Goal: Book appointment/travel/reservation

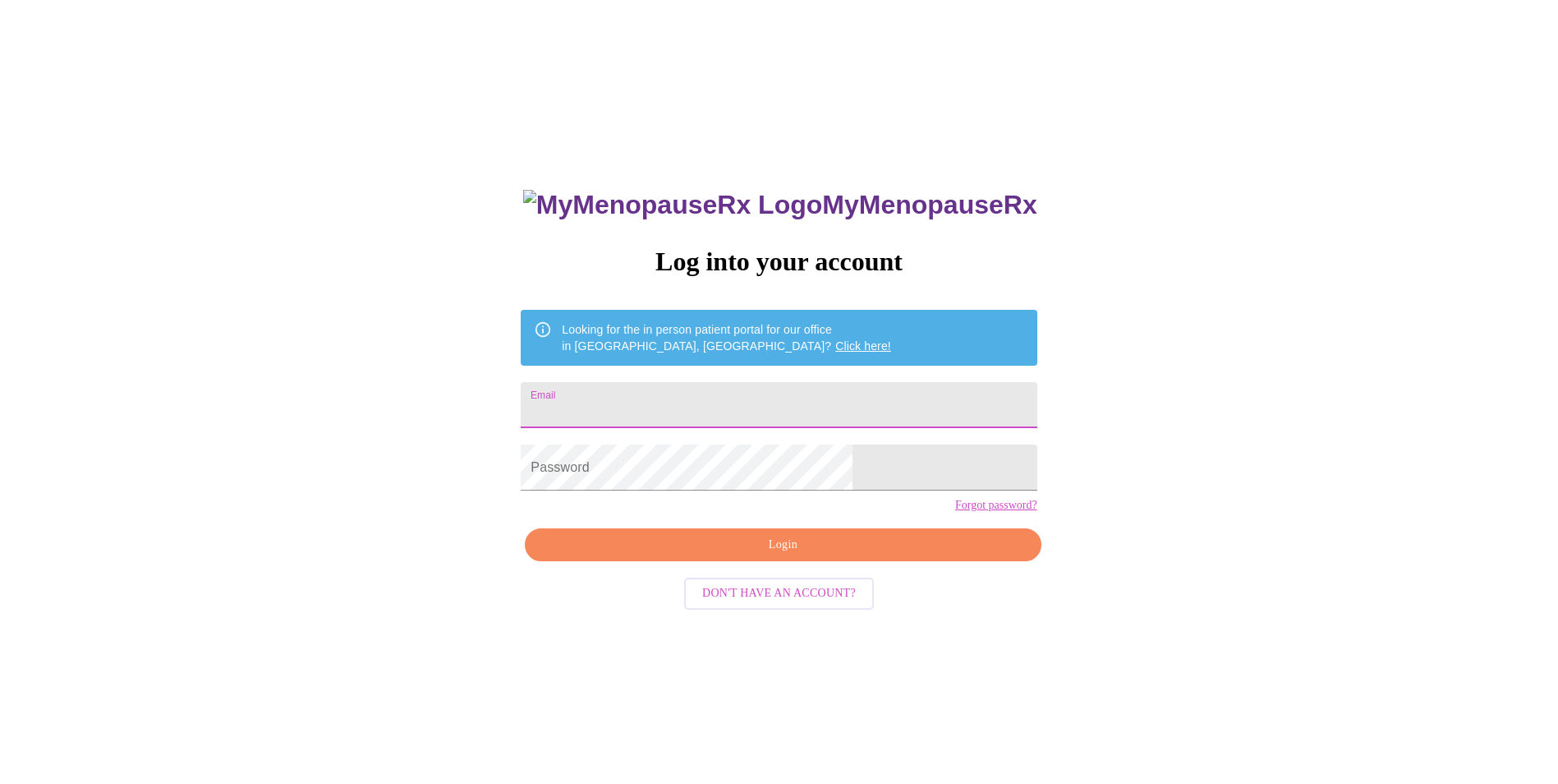
click at [733, 412] on input "Email" at bounding box center [779, 404] width 516 height 46
type input "[EMAIL_ADDRESS][DOMAIN_NAME]"
click at [787, 555] on span "Login" at bounding box center [783, 545] width 478 height 21
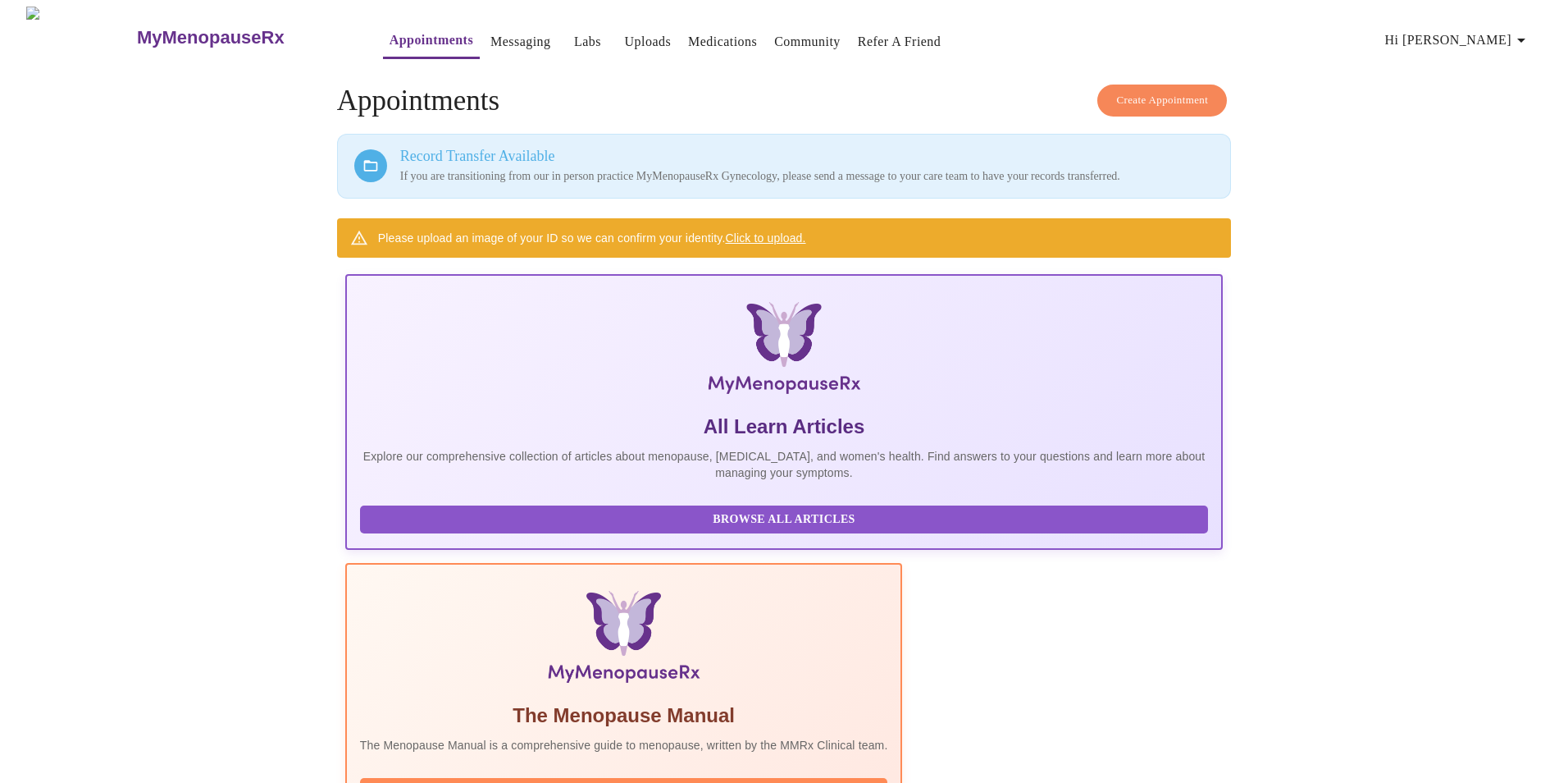
click at [1191, 92] on span "Create Appointment" at bounding box center [1162, 101] width 92 height 19
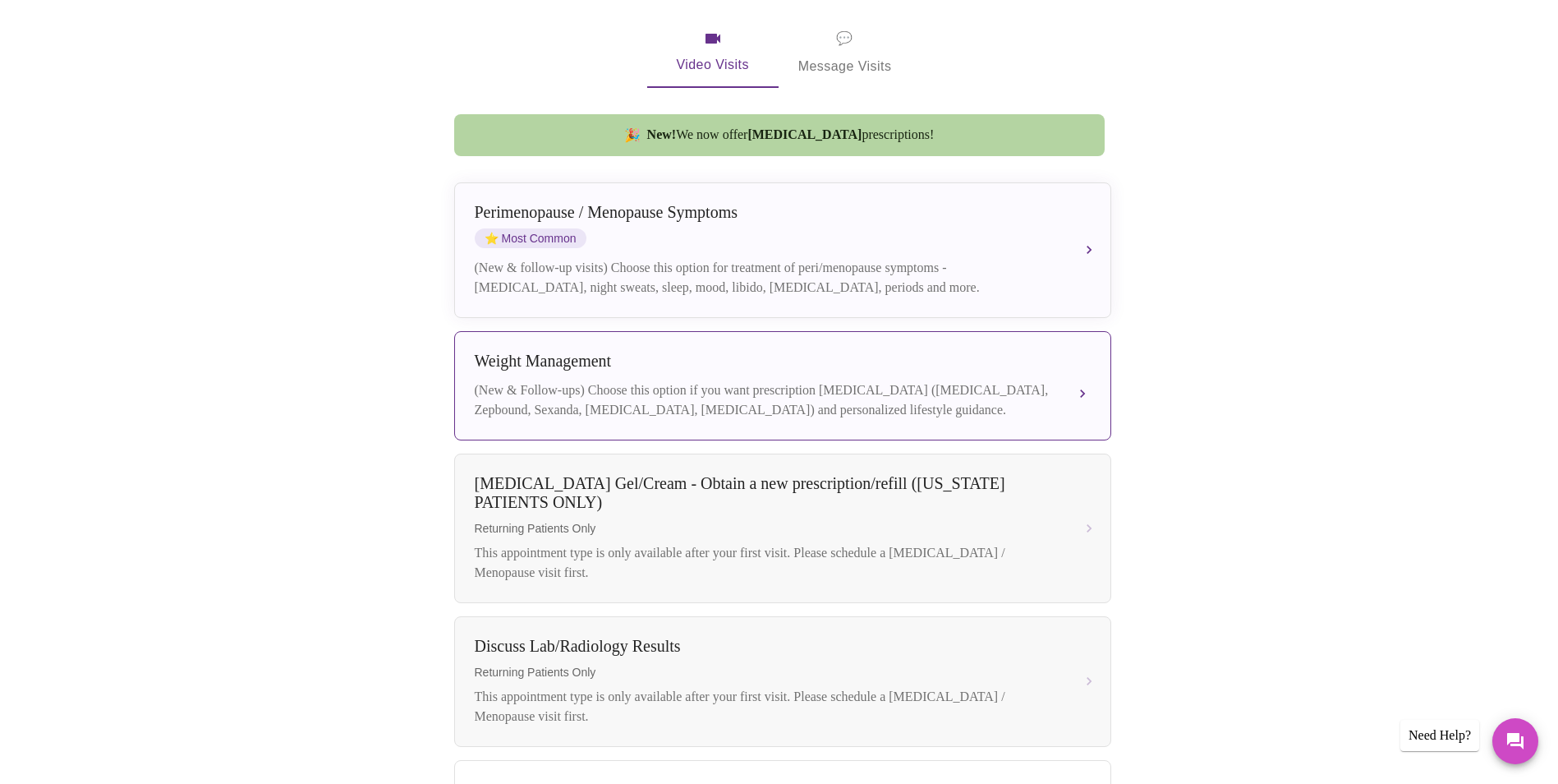
scroll to position [411, 0]
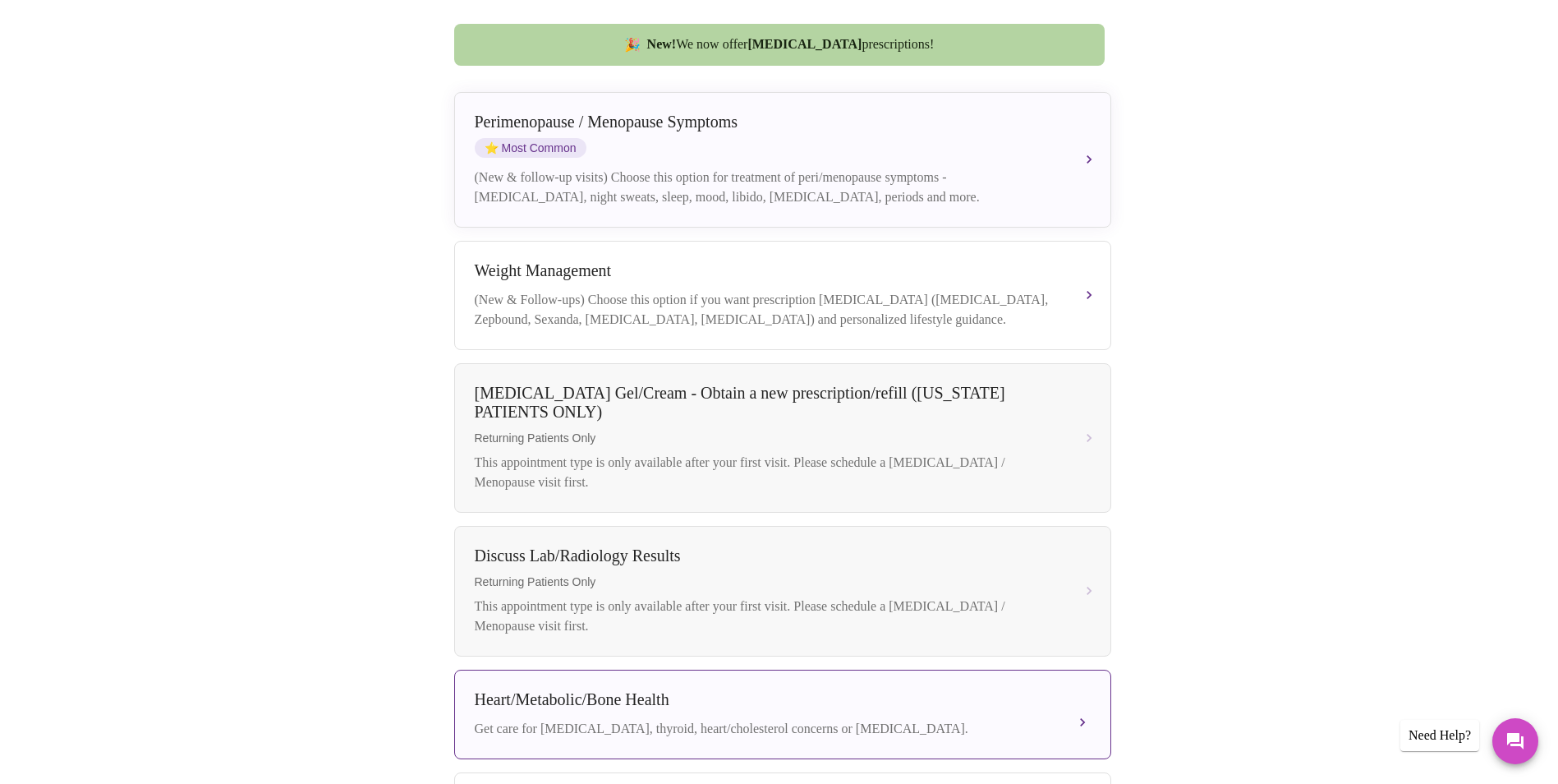
click at [669, 725] on div "Heart/Metabolic/Bone Health Get care for [MEDICAL_DATA], thyroid, heart/cholest…" at bounding box center [783, 714] width 616 height 49
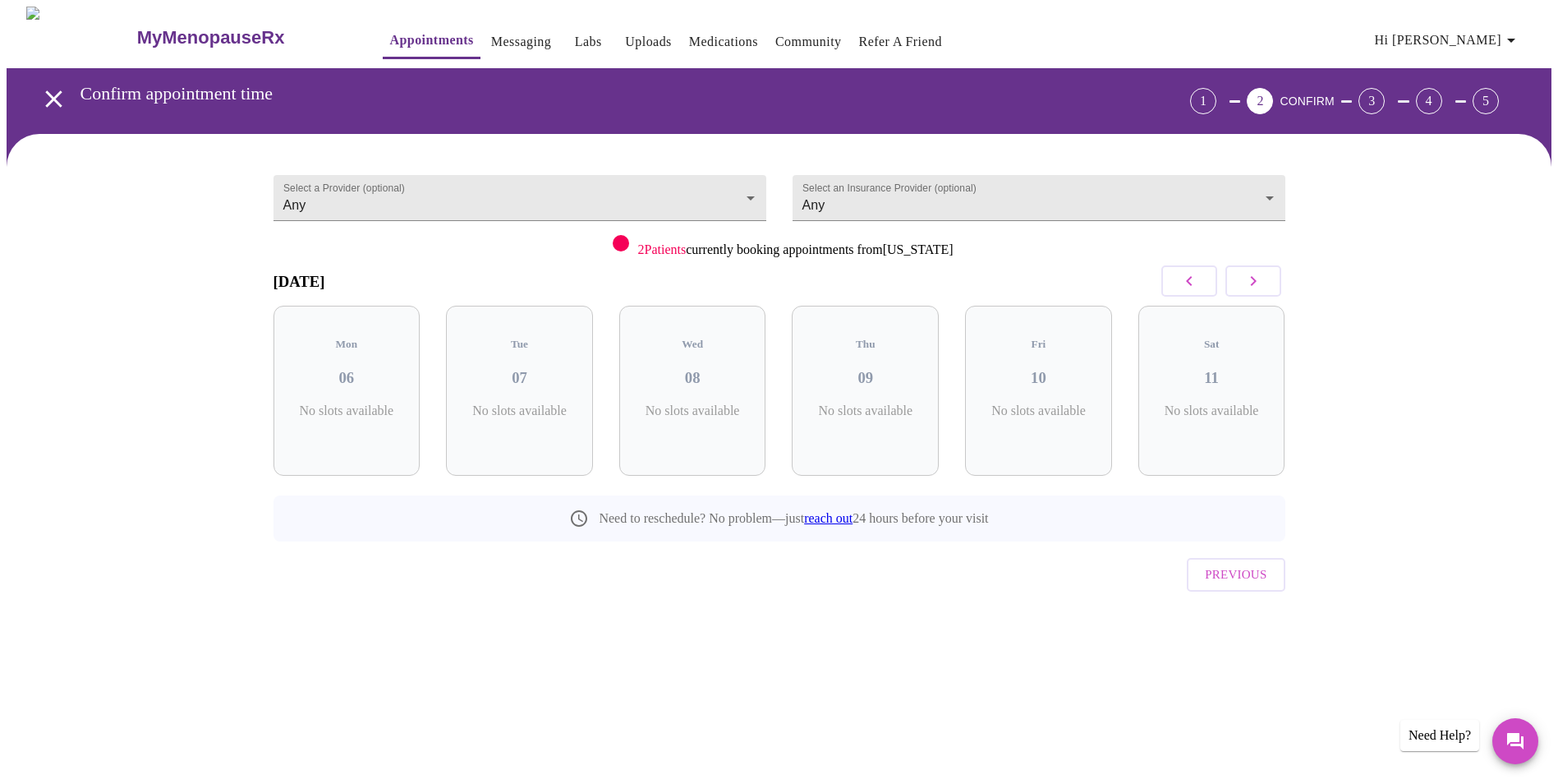
scroll to position [0, 0]
click at [1258, 284] on icon "button" at bounding box center [1259, 281] width 6 height 10
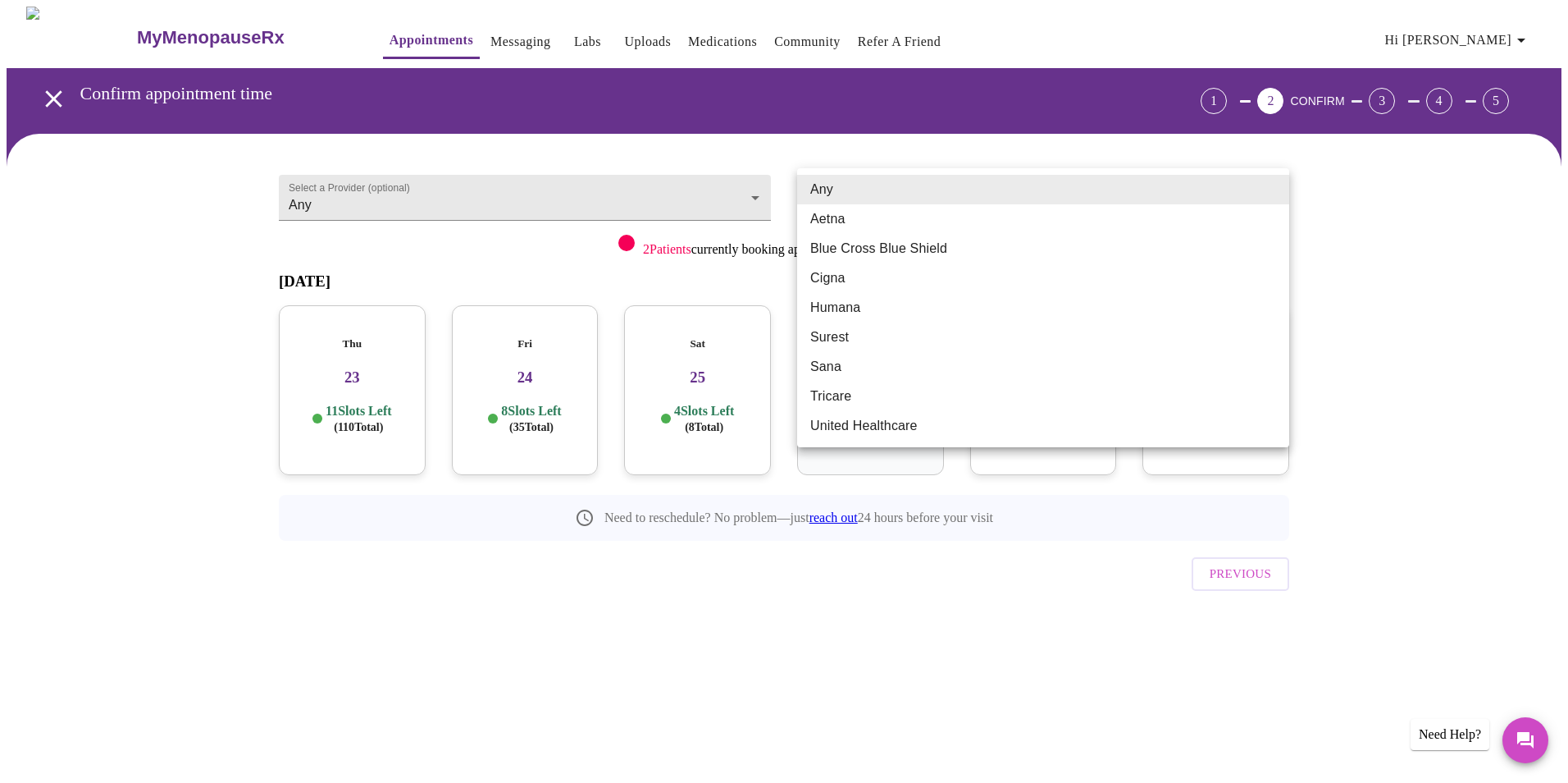
click at [1078, 201] on body "MyMenopauseRx Appointments Messaging Labs Uploads Medications Community Refer a…" at bounding box center [784, 339] width 1555 height 666
click at [1005, 250] on li "Blue Cross Blue Shield" at bounding box center [1043, 249] width 492 height 30
type input "Blue Cross Blue Shield"
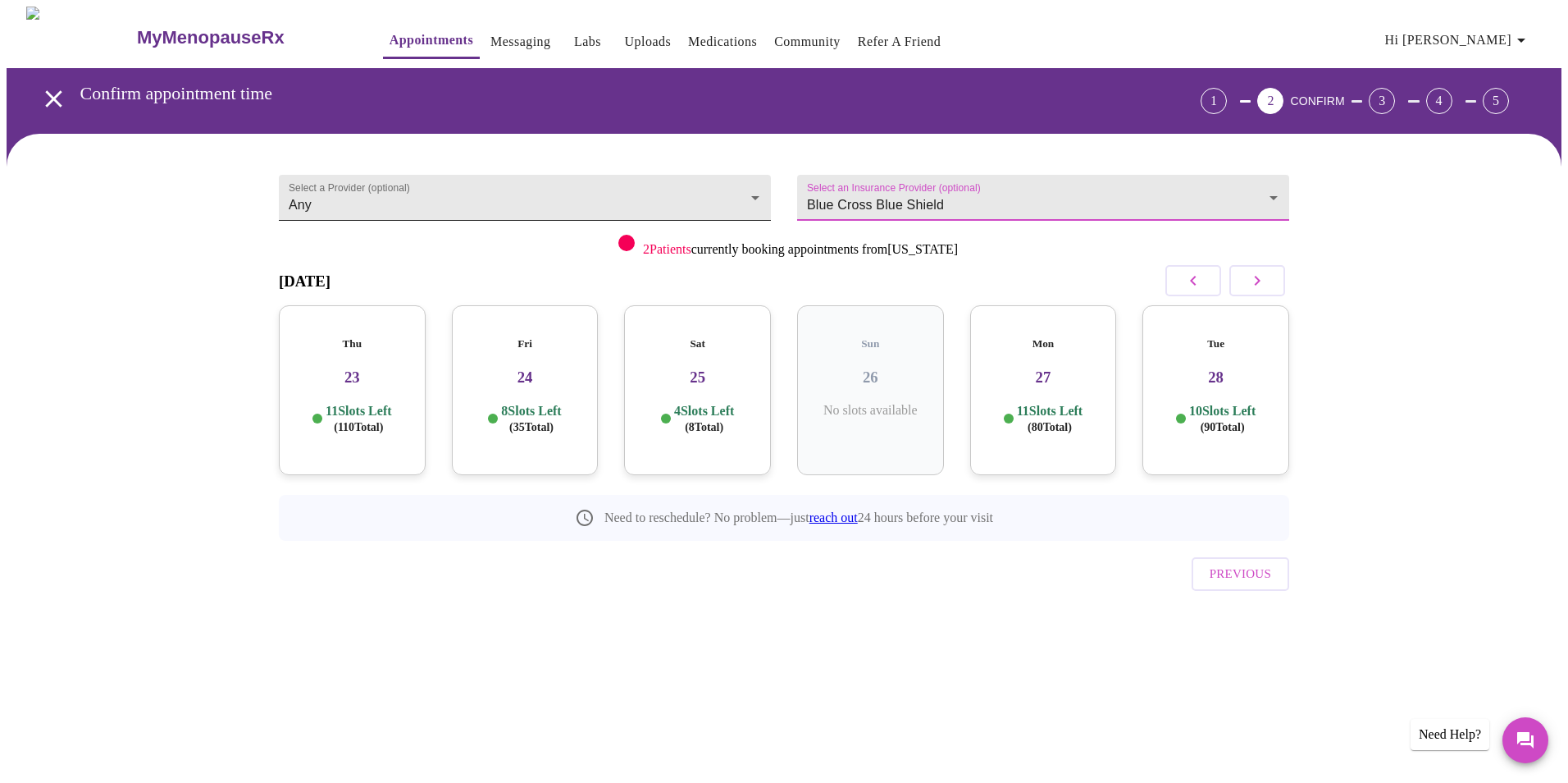
click at [743, 190] on body "MyMenopauseRx Appointments Messaging Labs Uploads Medications Community Refer a…" at bounding box center [784, 339] width 1555 height 666
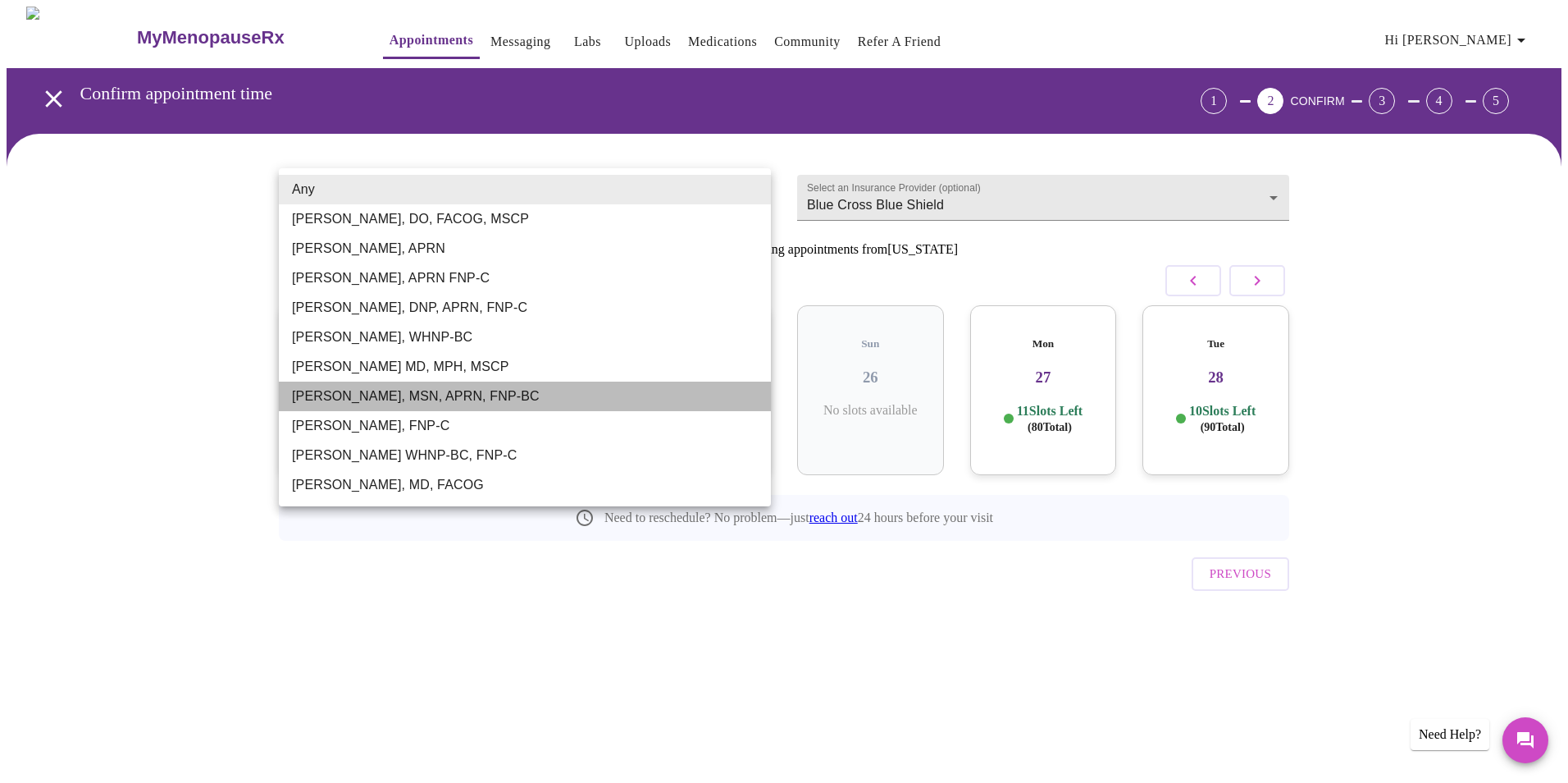
click at [521, 393] on li "[PERSON_NAME], MSN, APRN, FNP-BC" at bounding box center [525, 396] width 492 height 30
type input "[PERSON_NAME], MSN, APRN, FNP-BC"
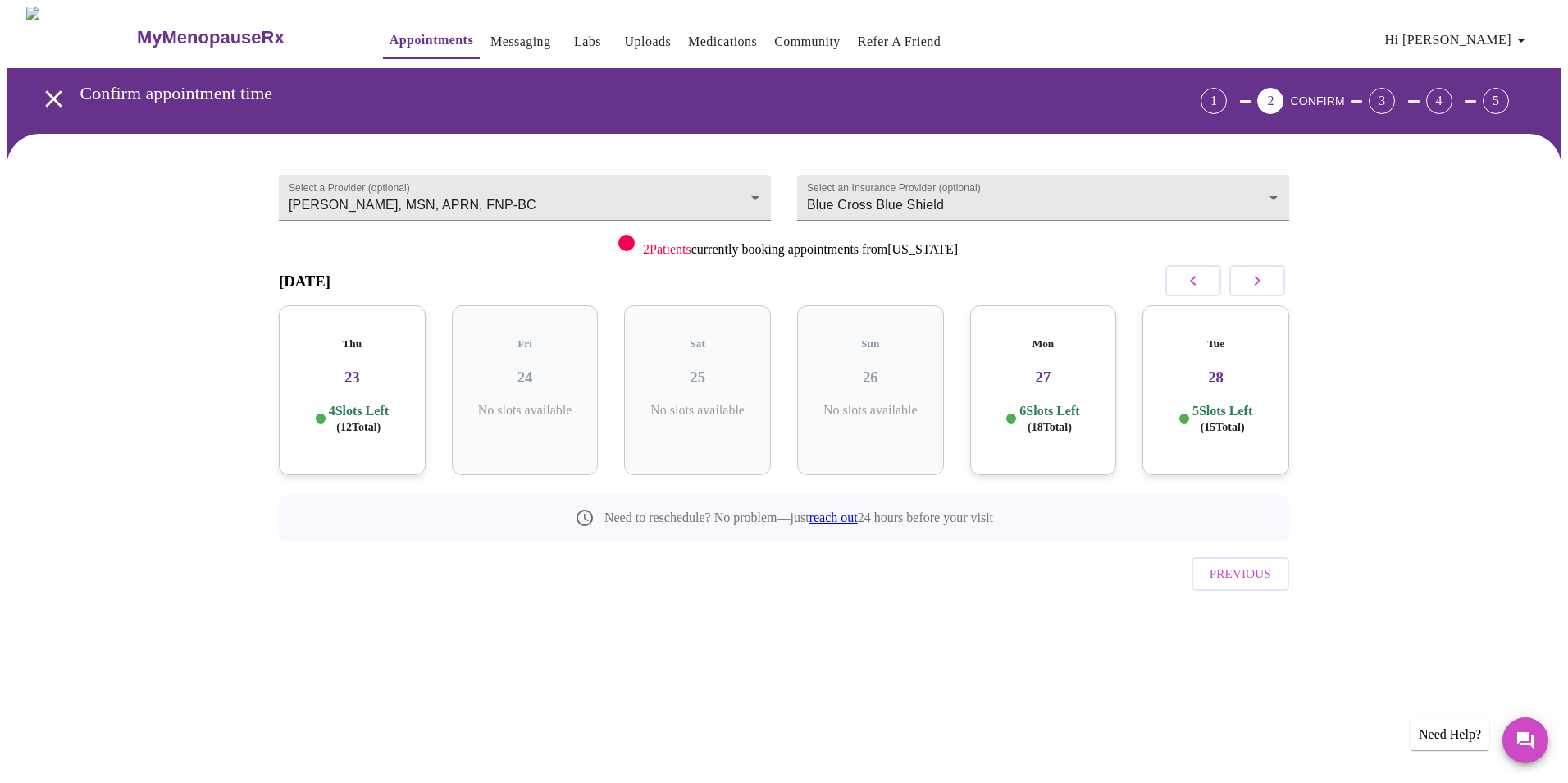
click at [970, 549] on div "Previous" at bounding box center [784, 570] width 1010 height 58
click at [1261, 273] on icon "button" at bounding box center [1256, 280] width 20 height 20
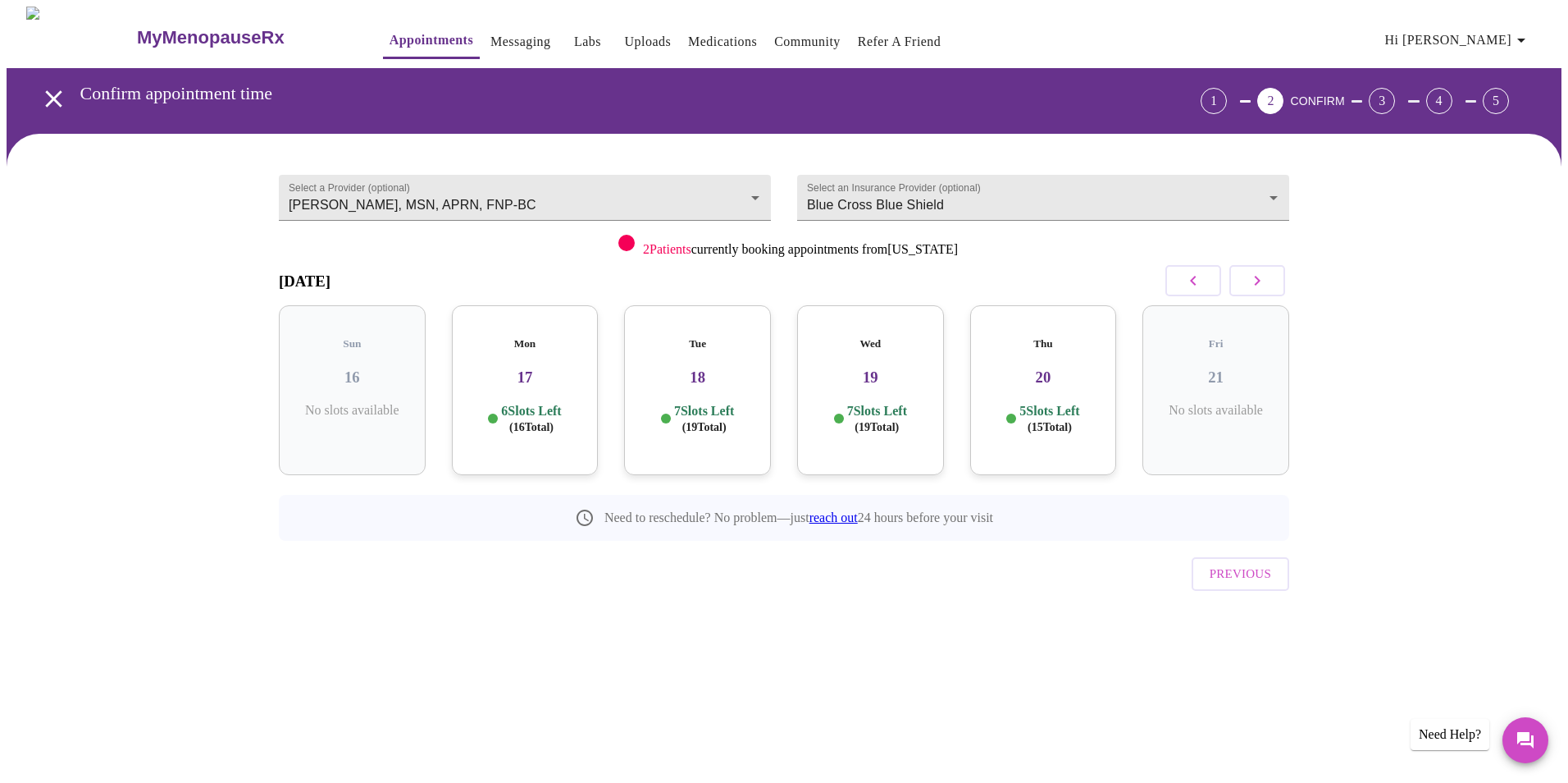
click at [1261, 273] on icon "button" at bounding box center [1256, 280] width 20 height 20
click at [693, 378] on div "Mon 24 6 Slots Left ( 17 Total)" at bounding box center [698, 390] width 147 height 170
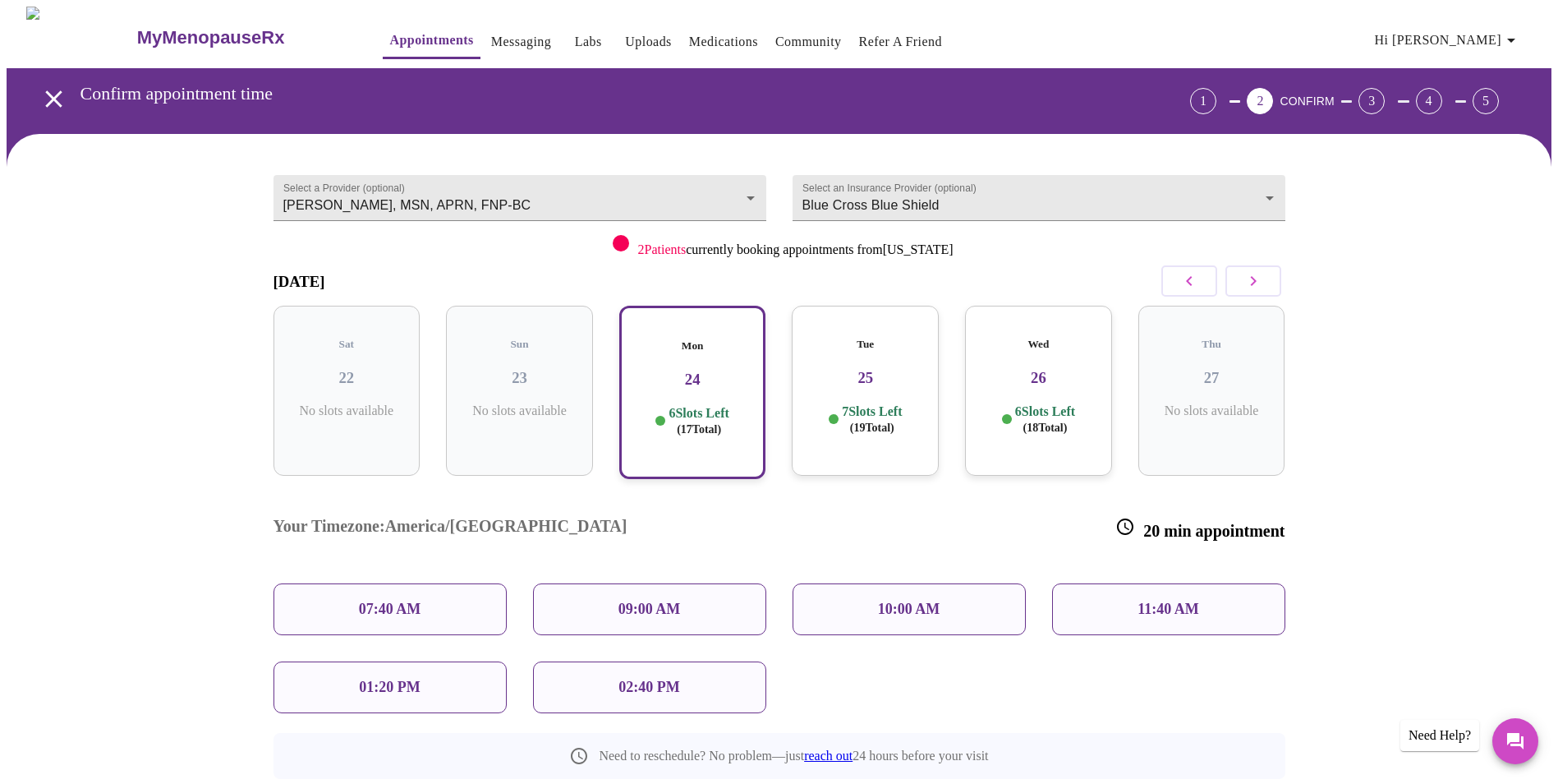
click at [675, 600] on p "09:00 AM" at bounding box center [650, 609] width 63 height 17
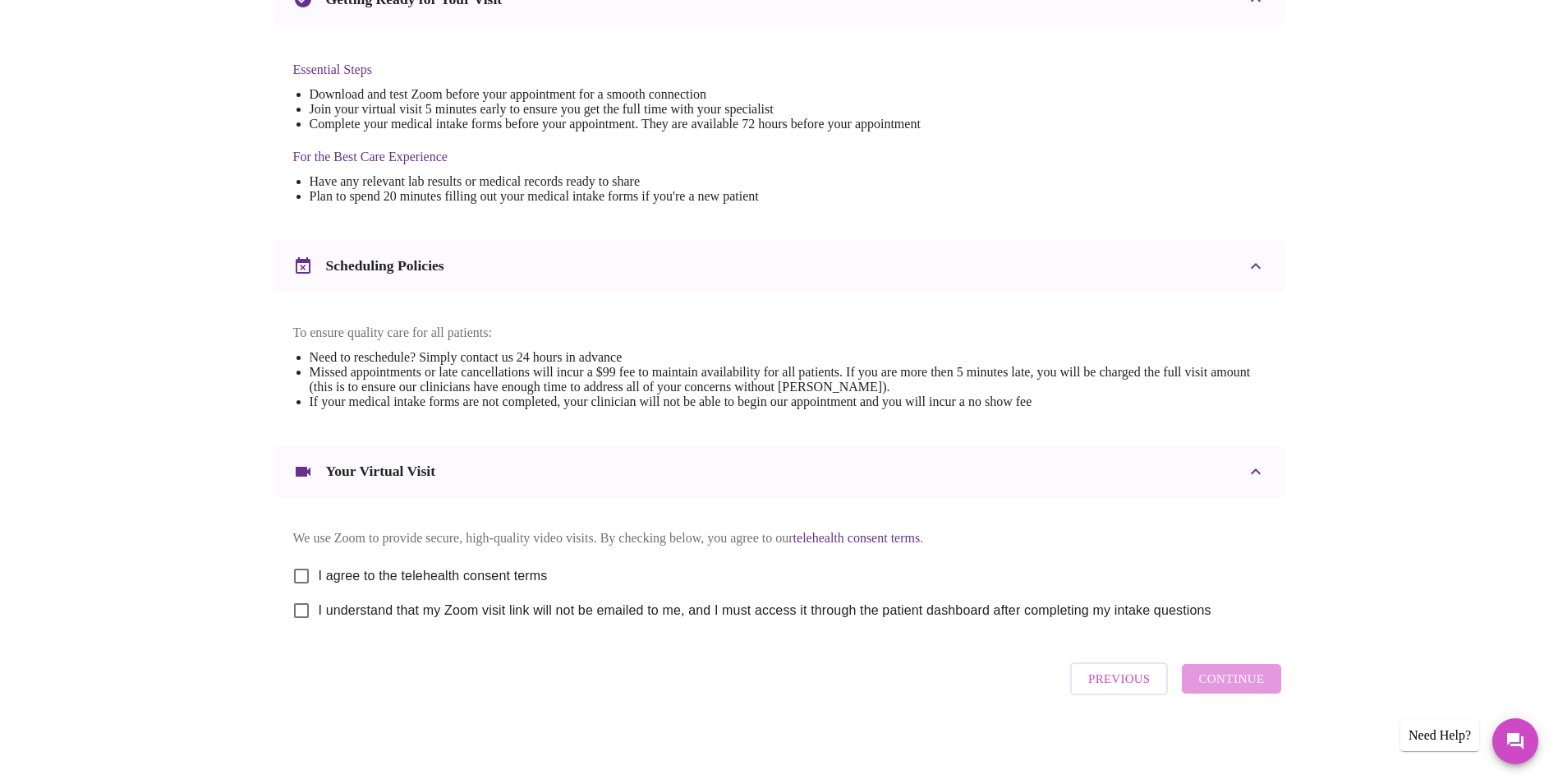
scroll to position [407, 0]
click at [492, 570] on span "I agree to the telehealth consent terms" at bounding box center [433, 575] width 230 height 20
click at [318, 570] on input "I agree to the telehealth consent terms" at bounding box center [301, 575] width 35 height 35
checkbox input "true"
drag, startPoint x: 484, startPoint y: 606, endPoint x: 498, endPoint y: 606, distance: 14.0
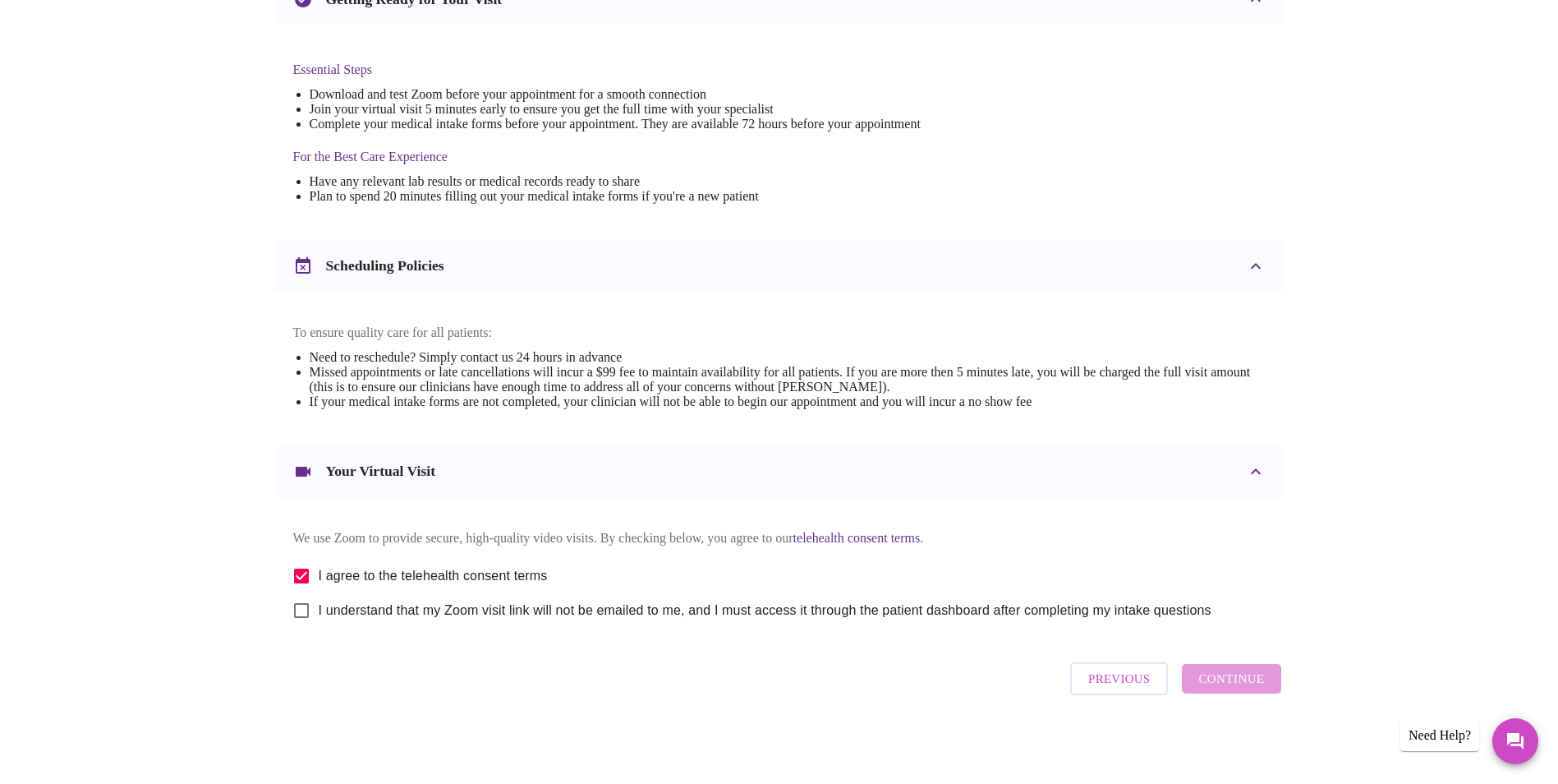
click at [484, 606] on span "I understand that my Zoom visit link will not be emailed to me, and I must acce…" at bounding box center [765, 609] width 893 height 20
click at [318, 606] on input "I understand that my Zoom visit link will not be emailed to me, and I must acce…" at bounding box center [301, 609] width 35 height 35
checkbox input "true"
click at [1241, 685] on span "Continue" at bounding box center [1231, 678] width 65 height 21
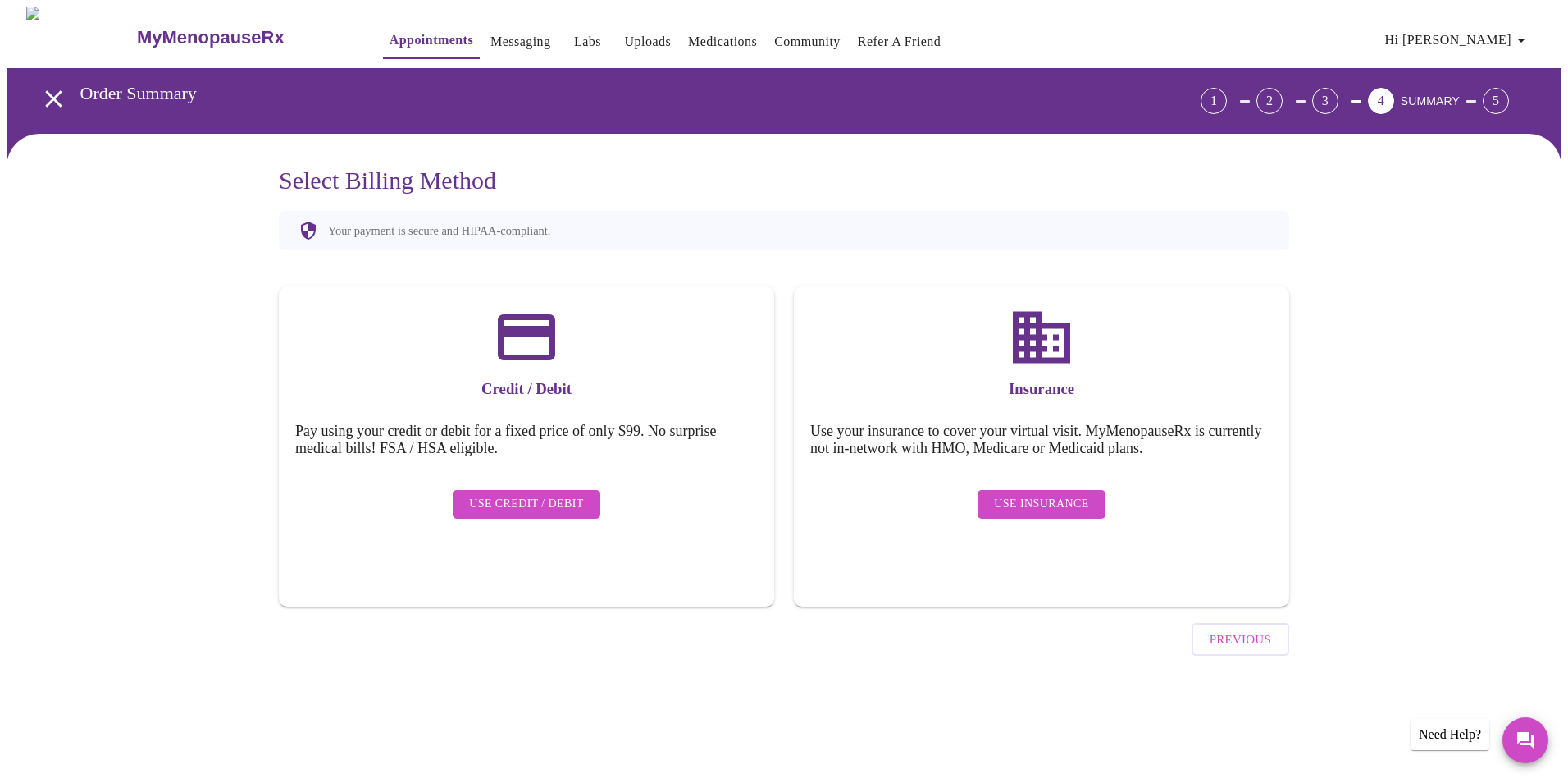
click at [1022, 496] on span "Use Insurance" at bounding box center [1041, 504] width 94 height 21
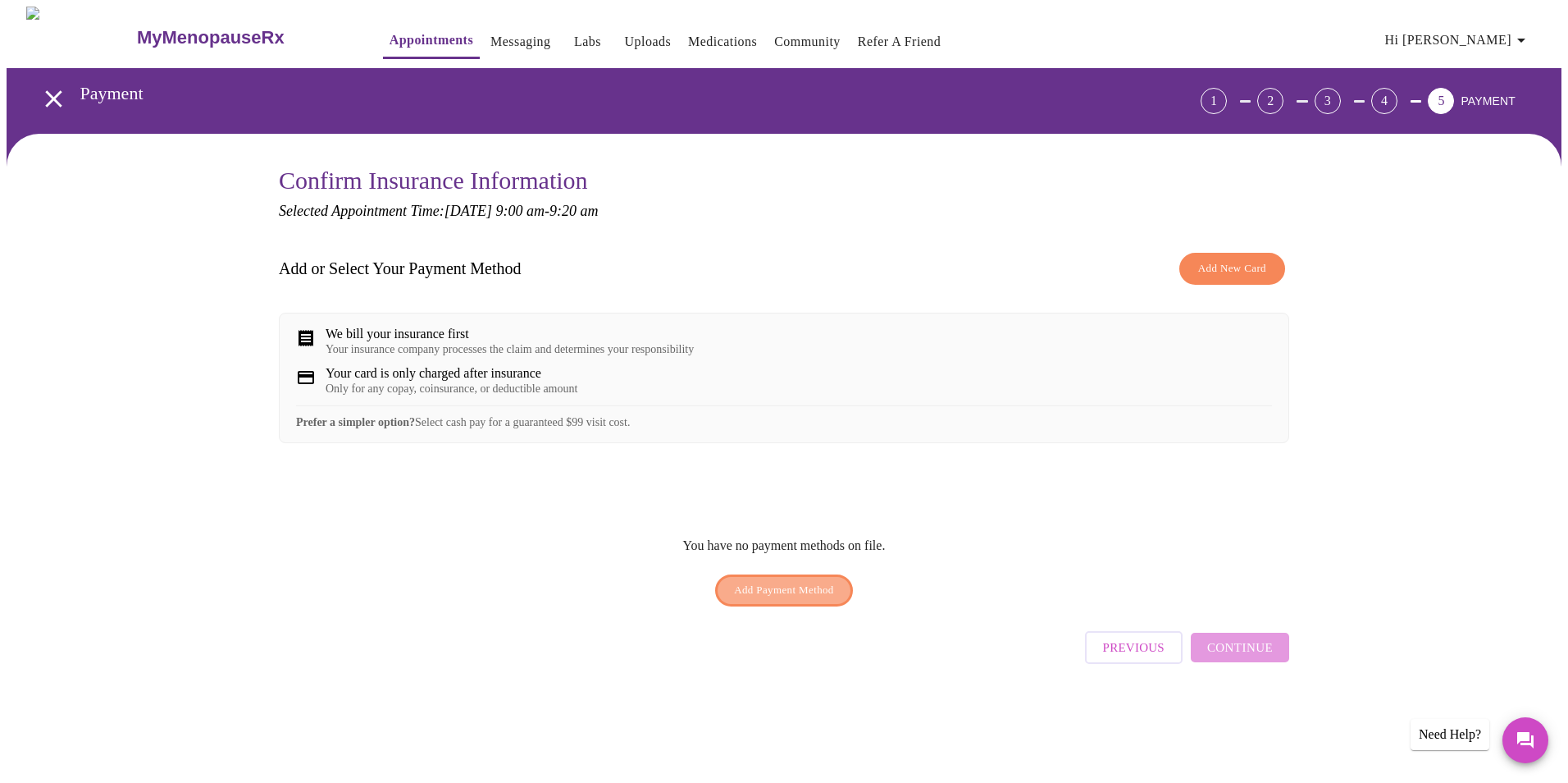
click at [798, 599] on span "Add Payment Method" at bounding box center [784, 590] width 100 height 19
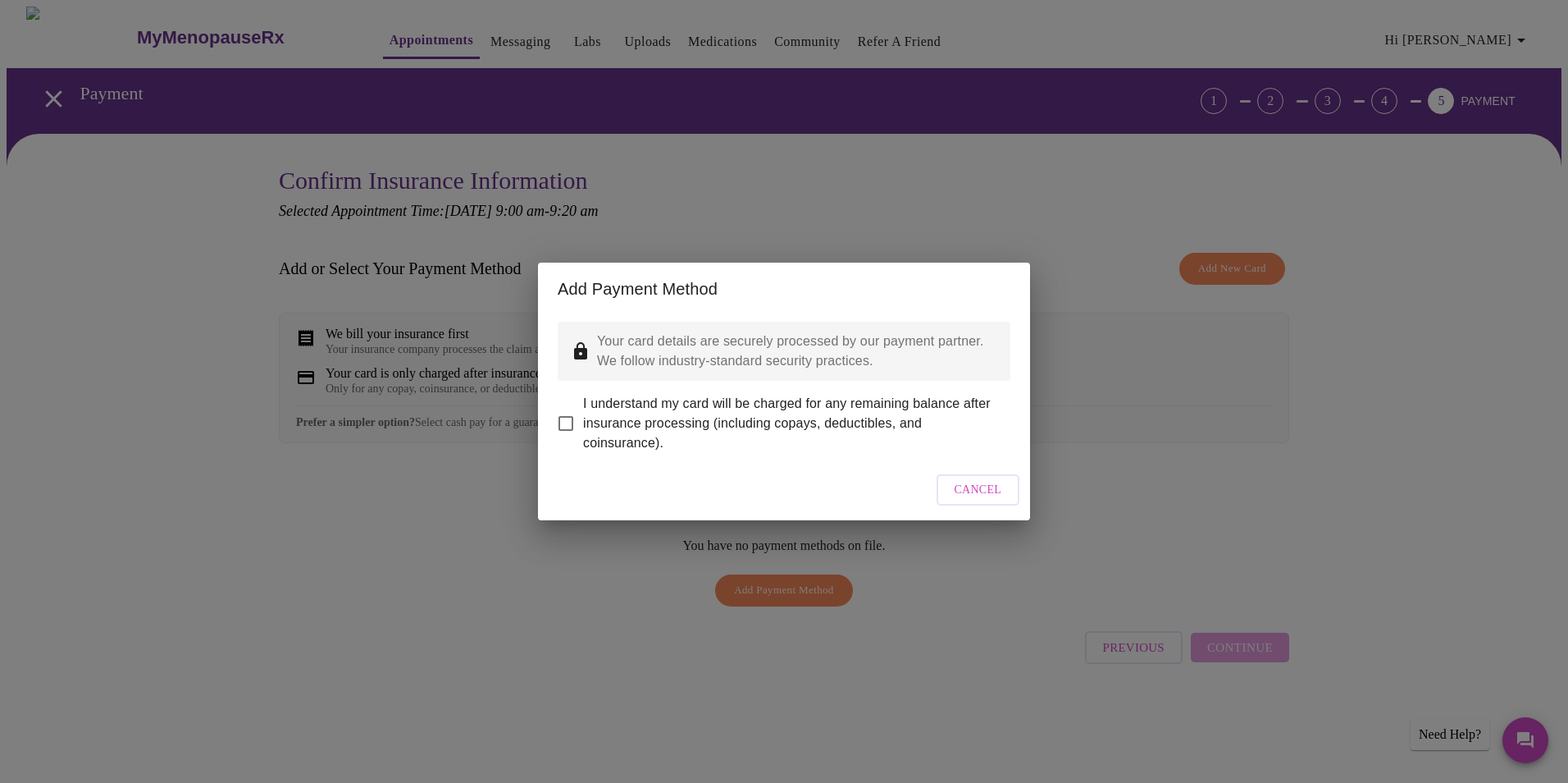
click at [659, 413] on span "I understand my card will be charged for any remaining balance after insurance …" at bounding box center [790, 422] width 414 height 59
click at [583, 413] on input "I understand my card will be charged for any remaining balance after insurance …" at bounding box center [566, 423] width 34 height 34
checkbox input "true"
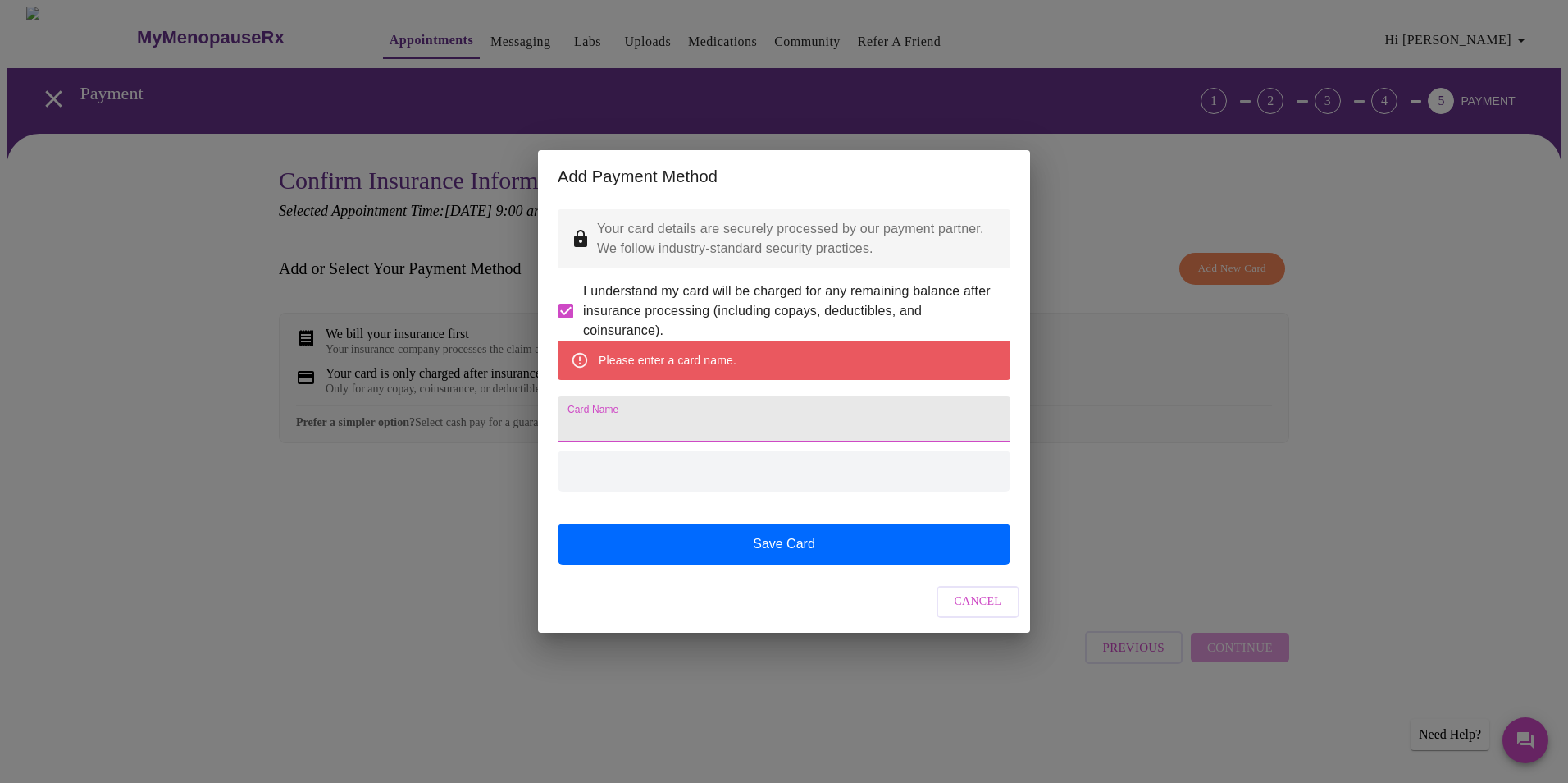
drag, startPoint x: 723, startPoint y: 413, endPoint x: 722, endPoint y: 483, distance: 70.0
click at [722, 414] on input "Card Name" at bounding box center [784, 419] width 453 height 46
click at [722, 482] on div at bounding box center [784, 471] width 453 height 41
click at [665, 410] on input "Card Name" at bounding box center [784, 419] width 453 height 46
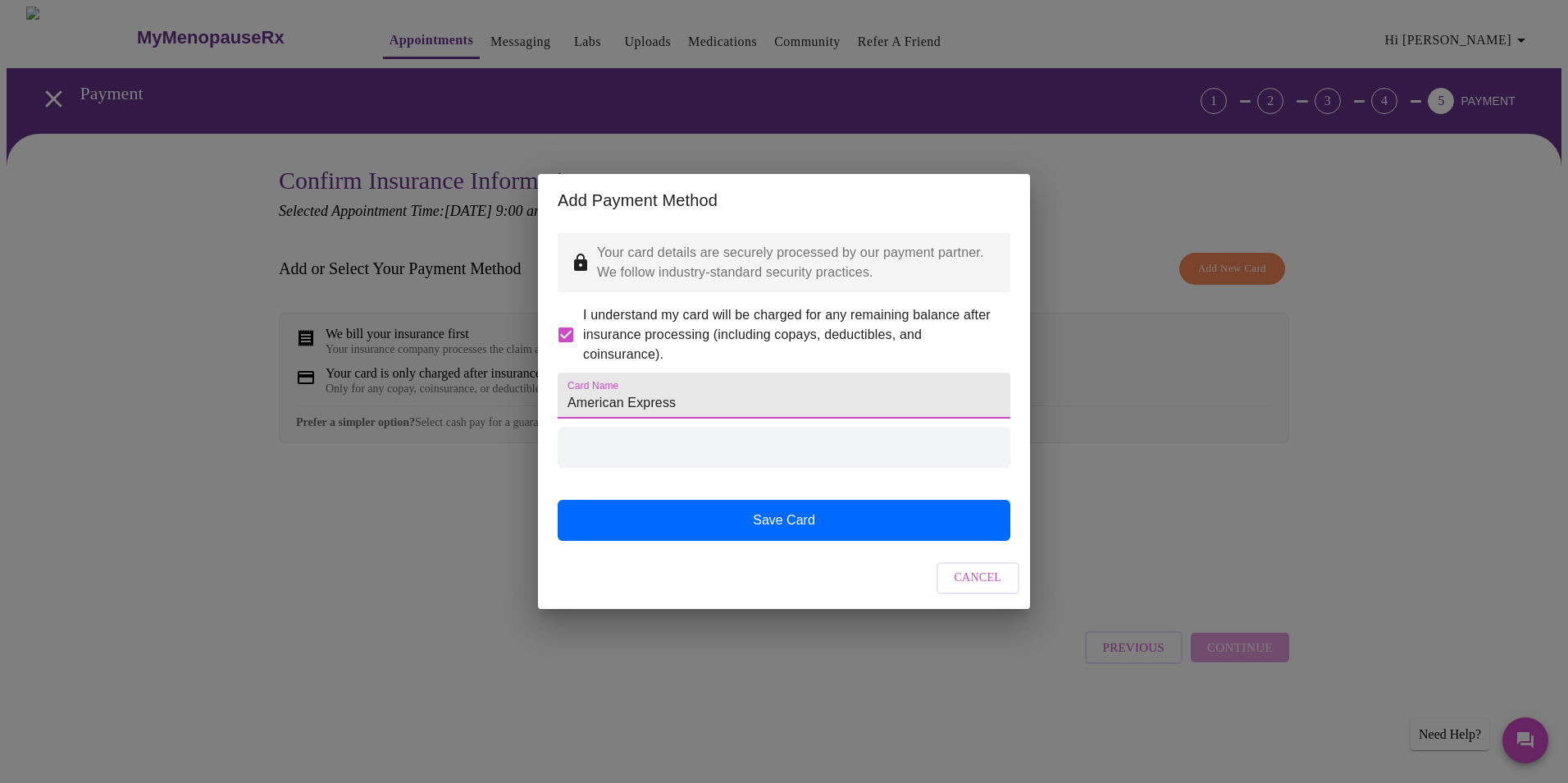
click at [669, 461] on div at bounding box center [784, 447] width 453 height 41
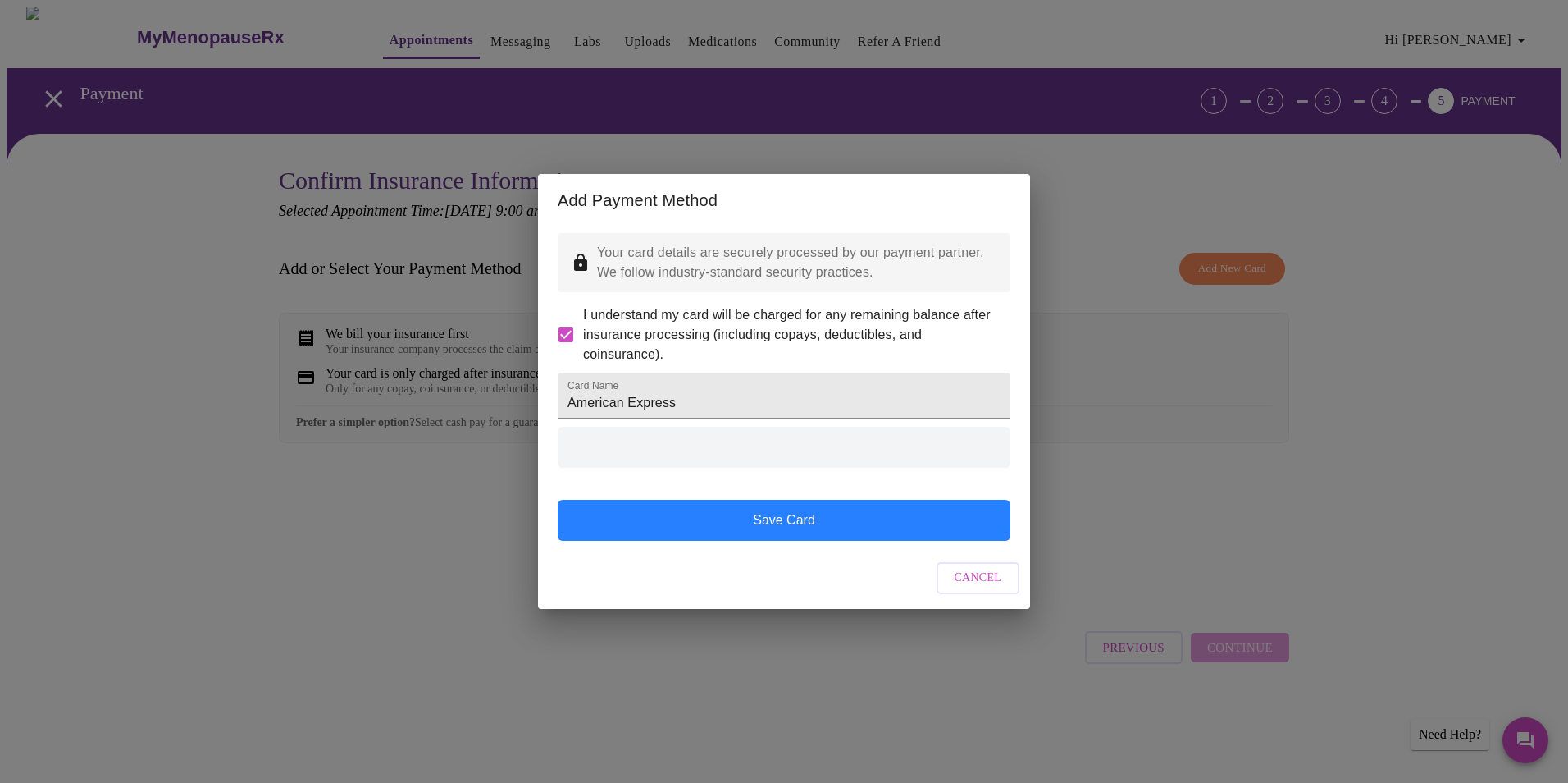
click at [773, 537] on button "Save Card" at bounding box center [784, 520] width 453 height 41
click at [783, 537] on button "Save Card" at bounding box center [784, 520] width 453 height 41
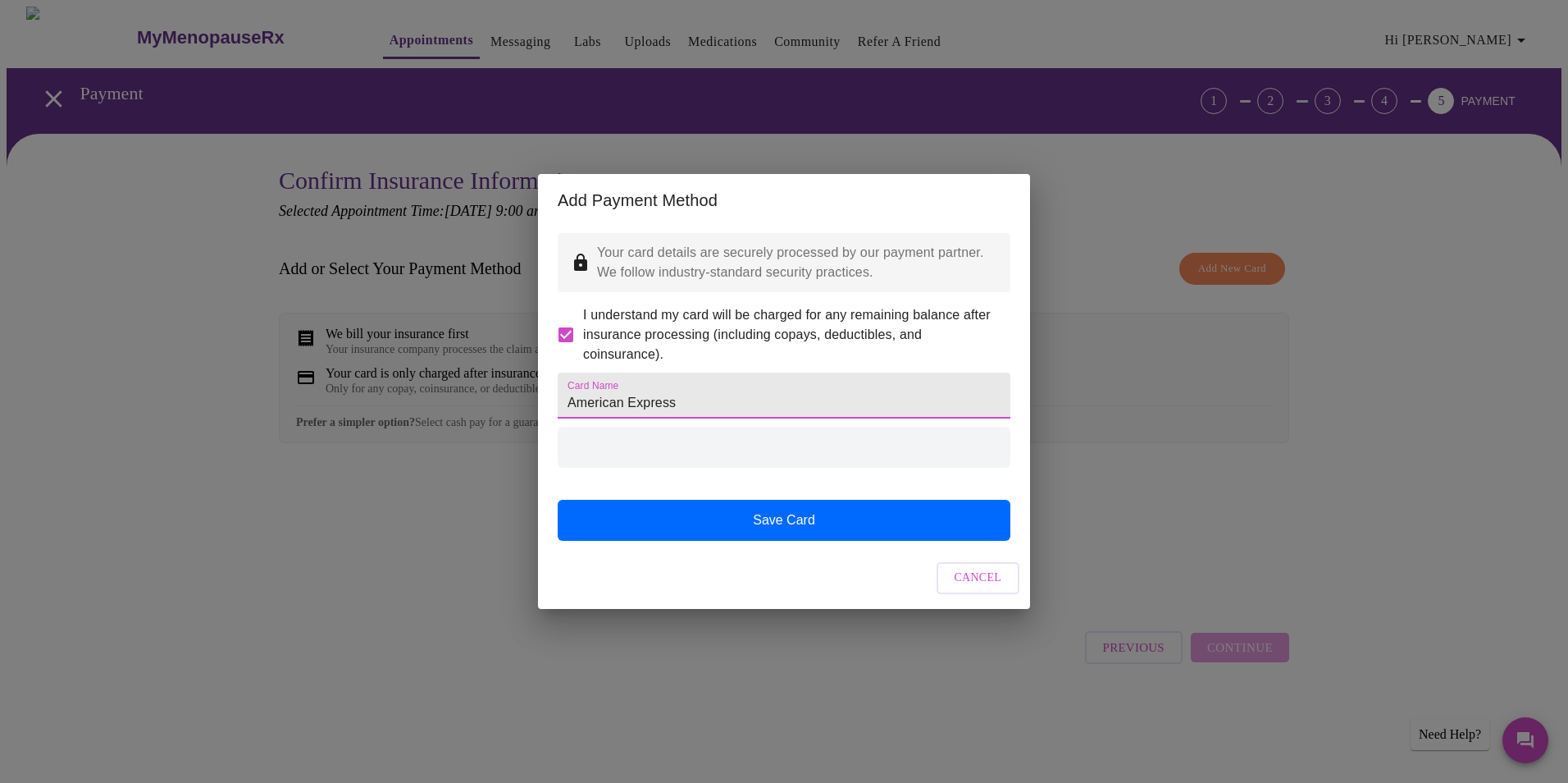
click at [757, 400] on input "American Express" at bounding box center [784, 395] width 453 height 46
drag, startPoint x: 765, startPoint y: 397, endPoint x: 489, endPoint y: 401, distance: 276.0
click at [489, 401] on div "Add Payment Method Your card details are securely processed by our payment part…" at bounding box center [784, 392] width 1568 height 783
type input "[CREDIT_CARD_NUMBER]"
click at [659, 455] on div at bounding box center [784, 447] width 453 height 41
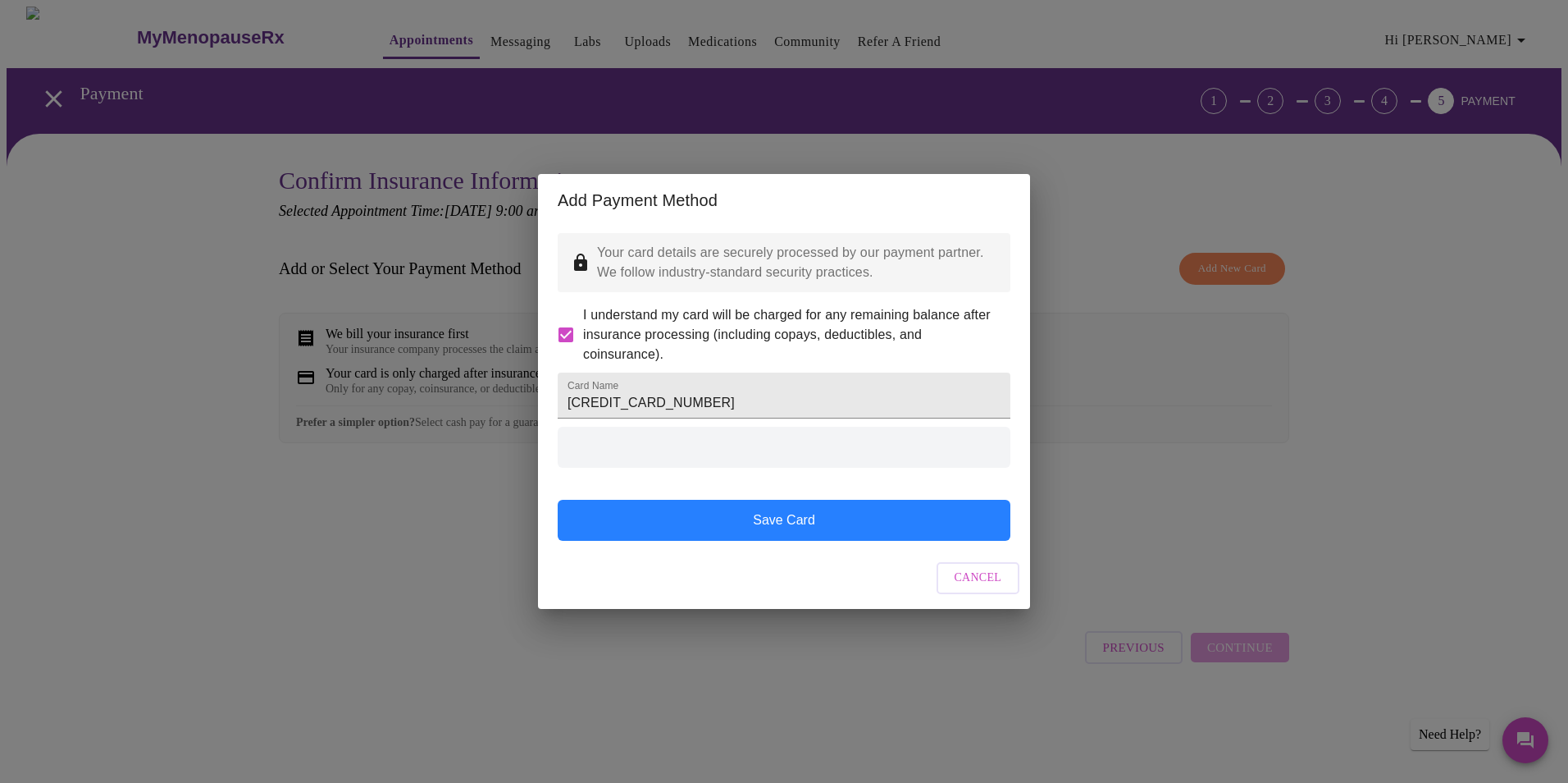
click at [783, 540] on button "Save Card" at bounding box center [784, 520] width 453 height 41
click at [769, 538] on button "Save Card" at bounding box center [784, 520] width 453 height 41
click at [770, 537] on button "Save Card" at bounding box center [784, 520] width 453 height 41
click at [771, 537] on button "Save Card" at bounding box center [784, 520] width 453 height 41
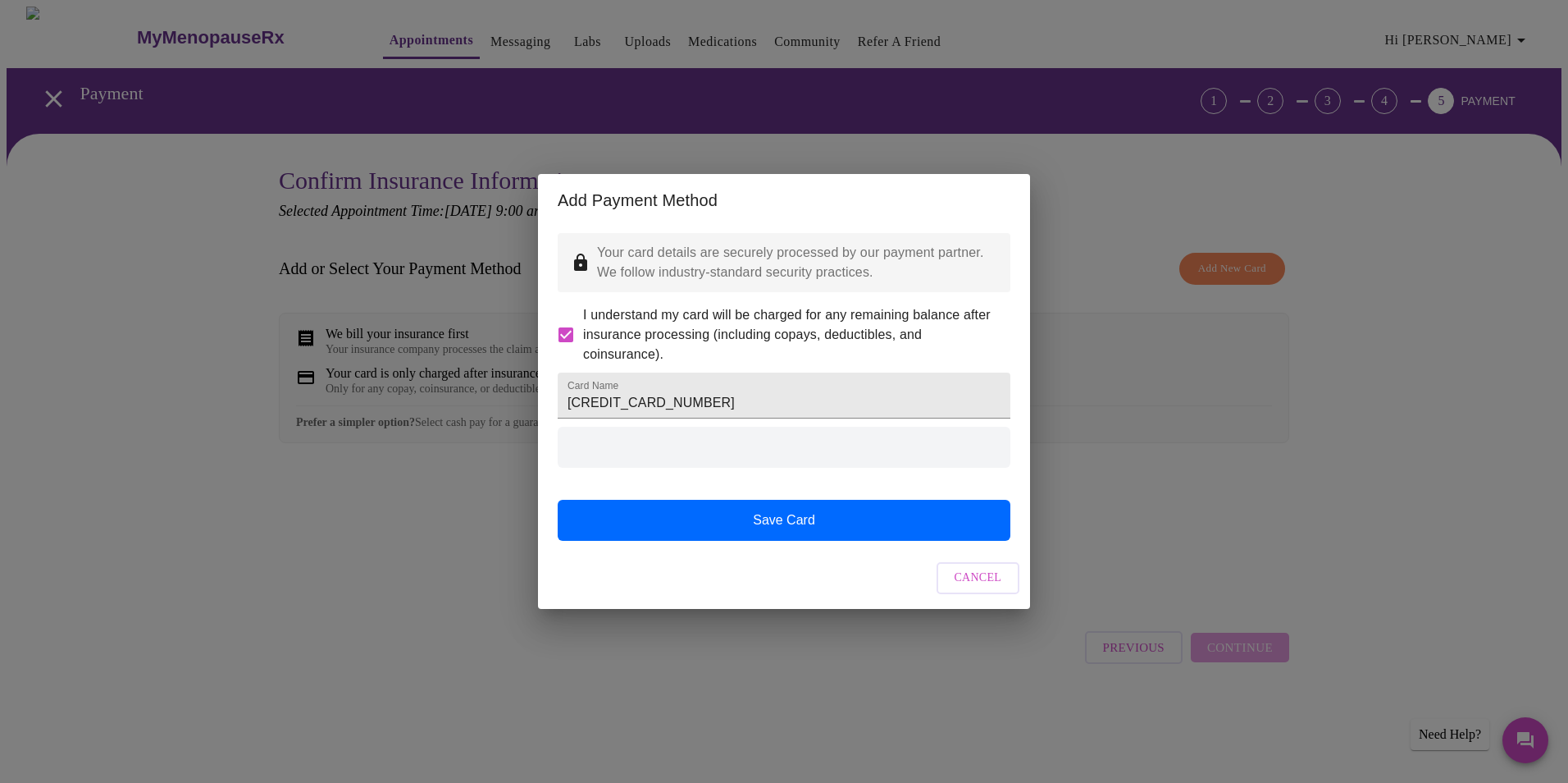
click at [962, 588] on span "Cancel" at bounding box center [977, 578] width 48 height 21
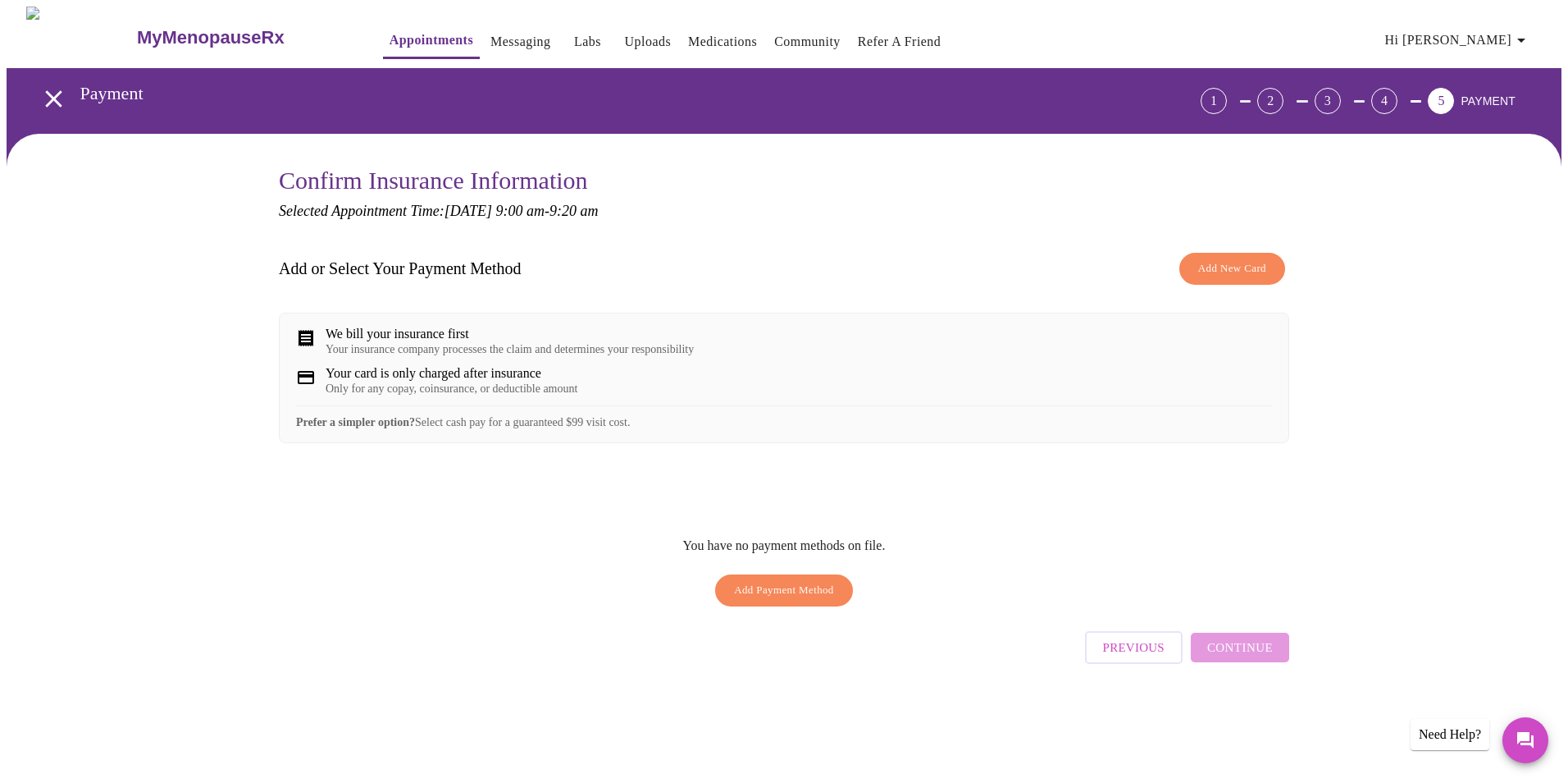
click at [1504, 40] on span "Hi [PERSON_NAME]" at bounding box center [1457, 40] width 146 height 23
click at [1457, 368] on div at bounding box center [784, 392] width 1568 height 783
click at [490, 36] on link "Messaging" at bounding box center [520, 42] width 60 height 23
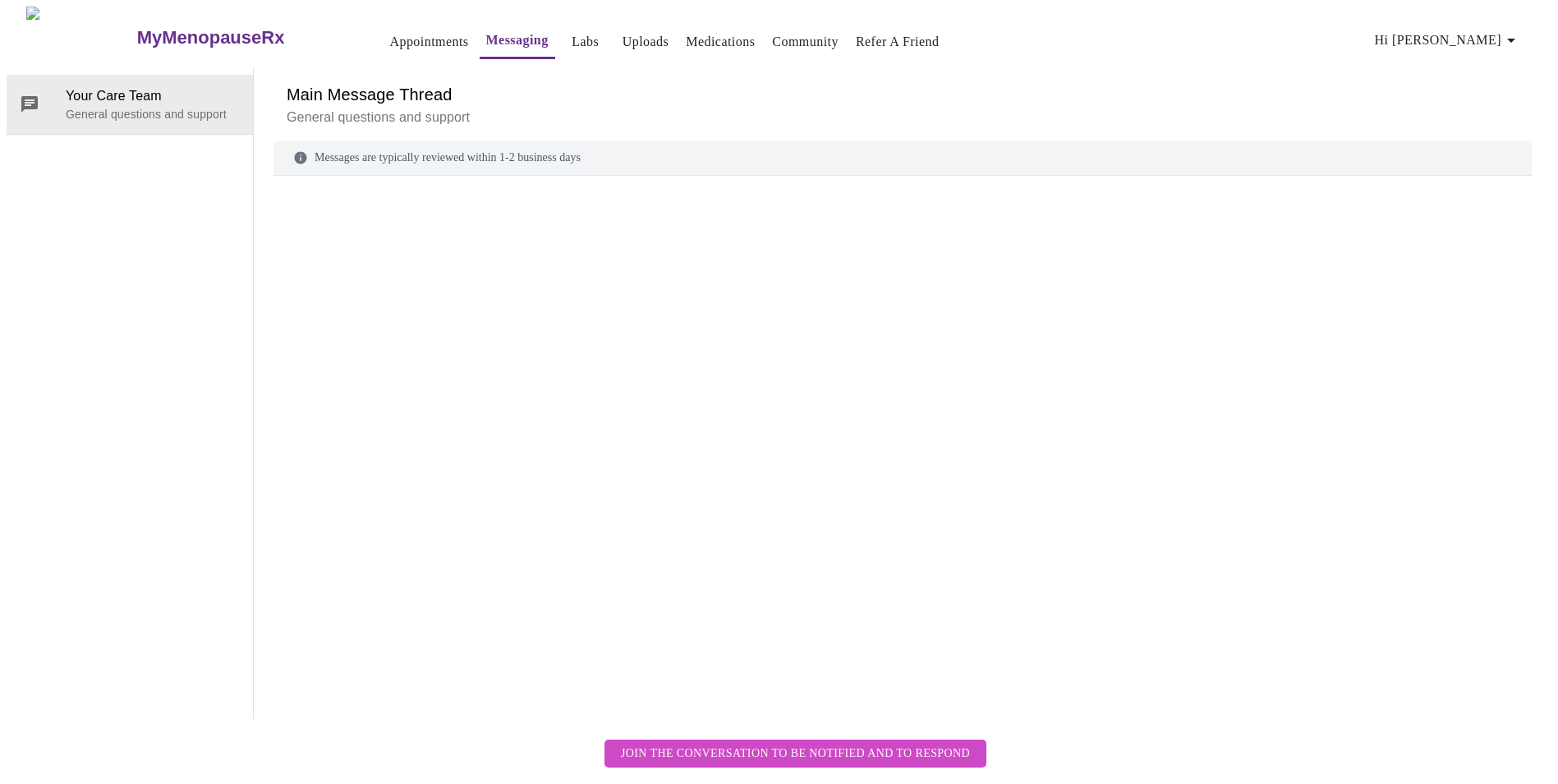
scroll to position [62, 0]
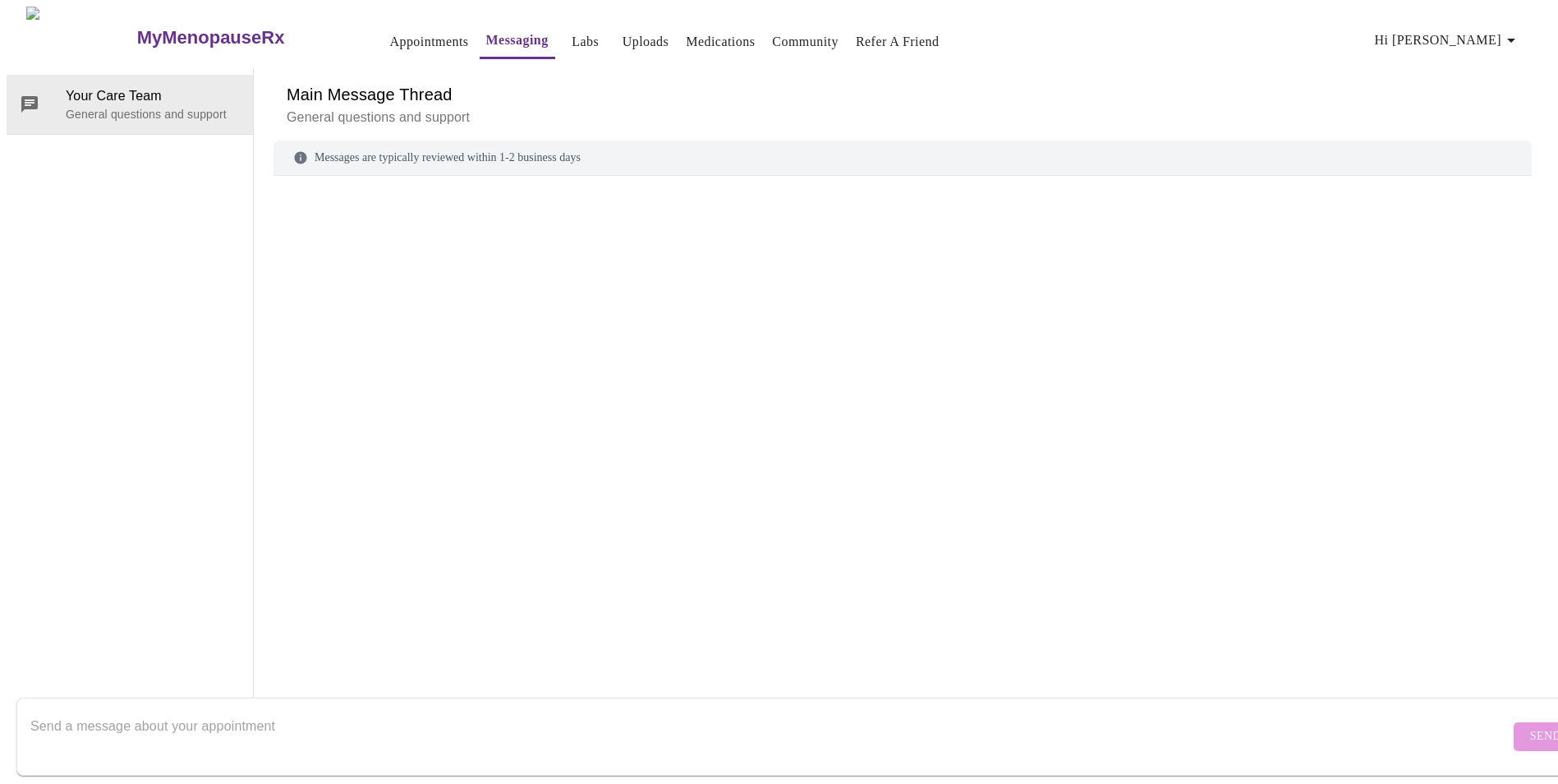
click at [207, 709] on textarea "Send a message about your appointment" at bounding box center [770, 735] width 1480 height 52
drag, startPoint x: 232, startPoint y: 707, endPoint x: 50, endPoint y: 711, distance: 182.0
click at [50, 711] on textarea "Hi! Having trouble with the" at bounding box center [770, 735] width 1480 height 52
click at [240, 709] on textarea "Hi! I'm having trouble enterig" at bounding box center [770, 735] width 1480 height 52
type textarea "Hi! I'm having trouble entering a card in order to proceed with scheduling an a…"
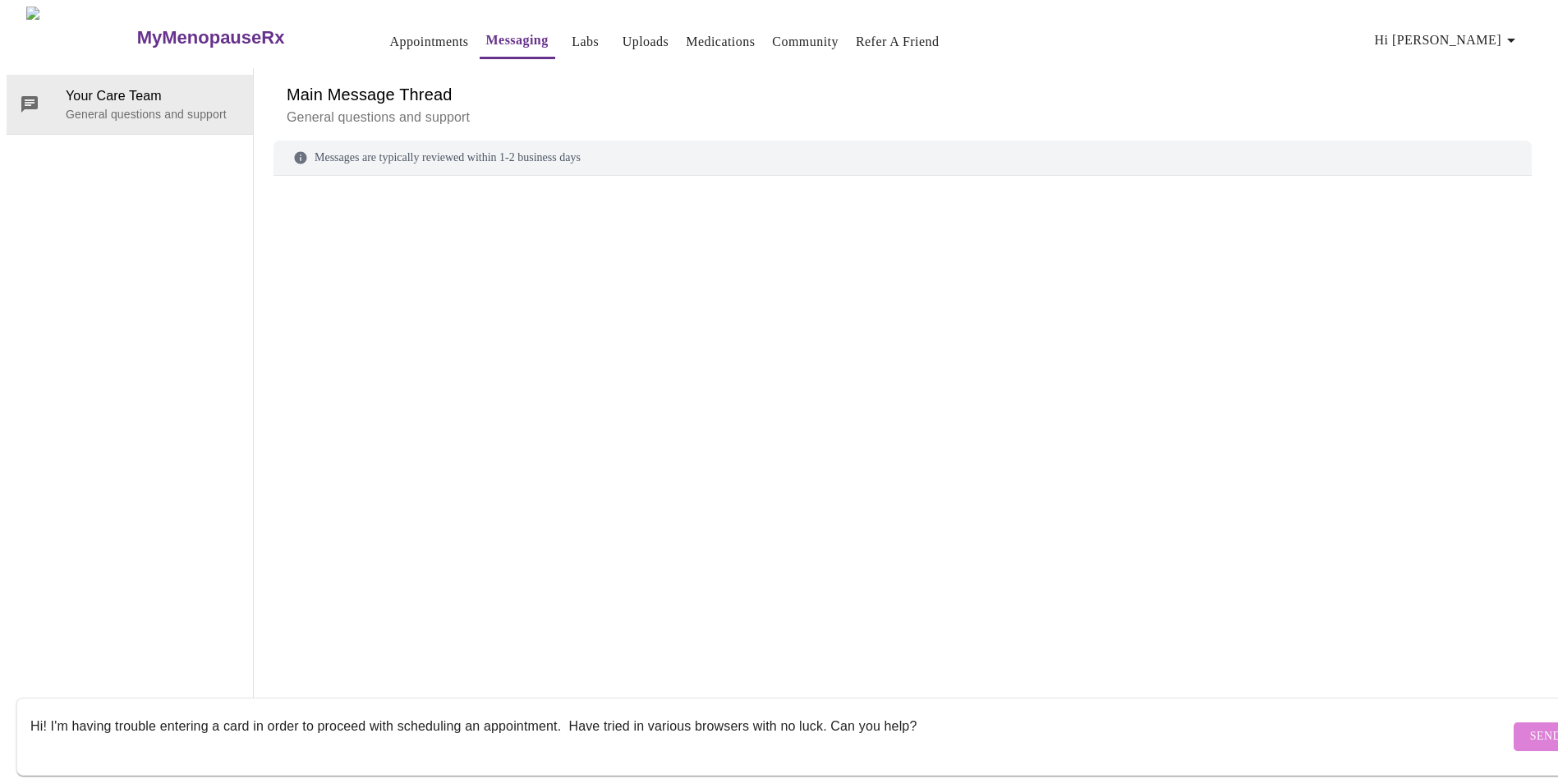
click at [1530, 726] on span "Send" at bounding box center [1545, 736] width 31 height 21
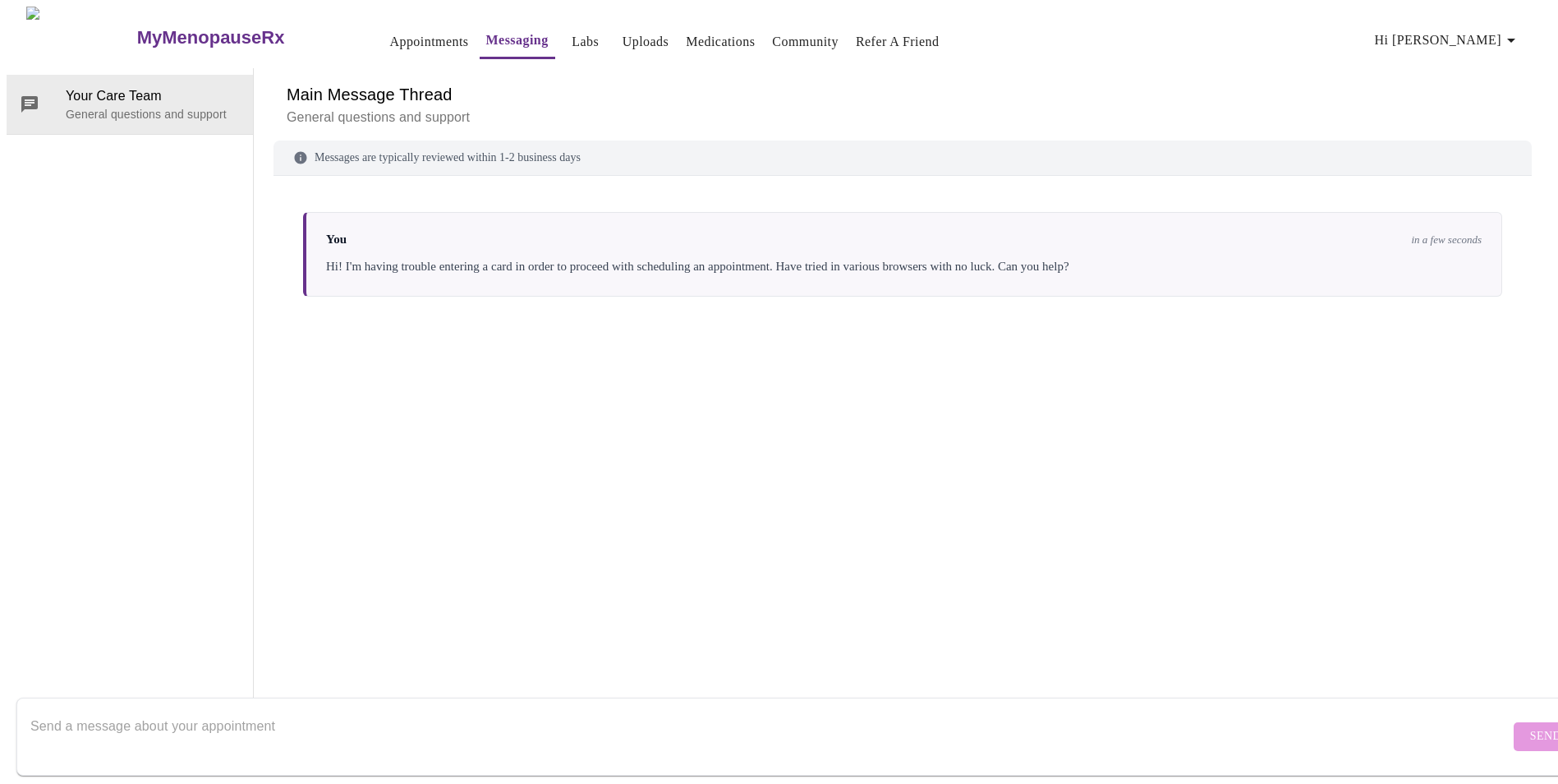
click at [822, 421] on div "You in a few seconds Hi! I'm having trouble entering a card in order to proceed…" at bounding box center [903, 424] width 1258 height 457
